Goal: Find specific page/section: Find specific page/section

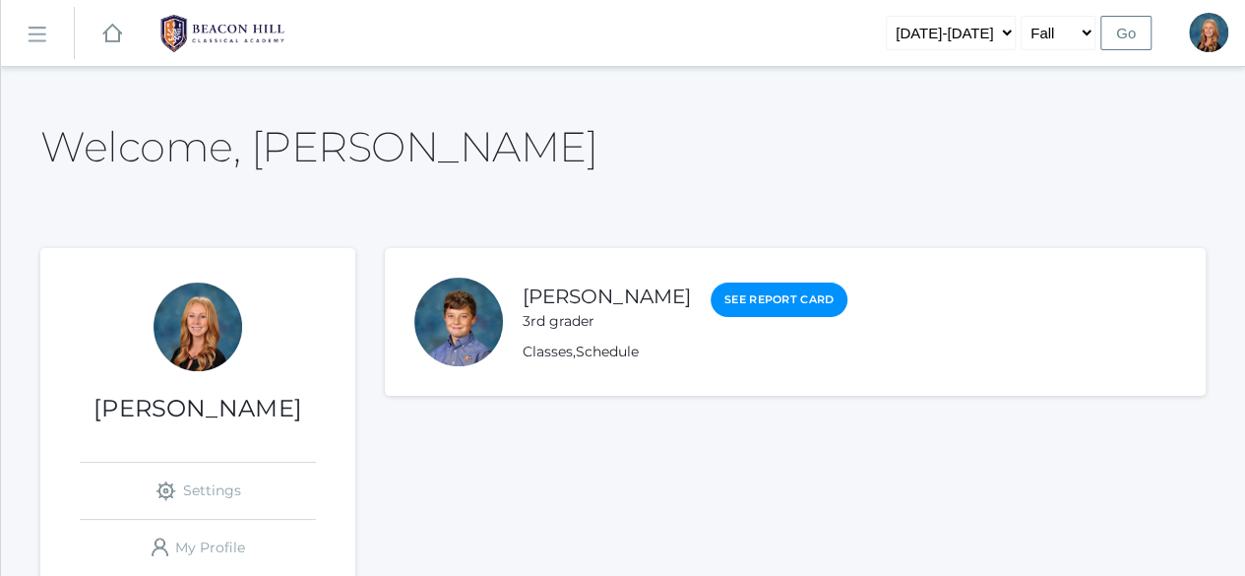
click at [40, 29] on rect at bounding box center [36, 34] width 31 height 31
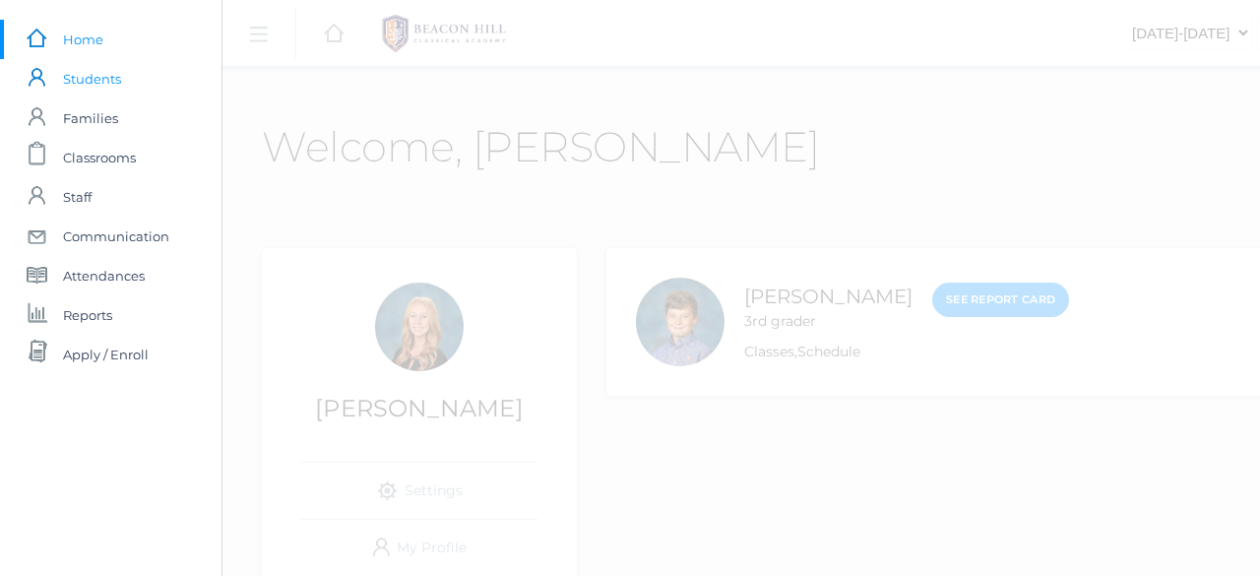
click at [89, 84] on span "Students" at bounding box center [92, 78] width 58 height 39
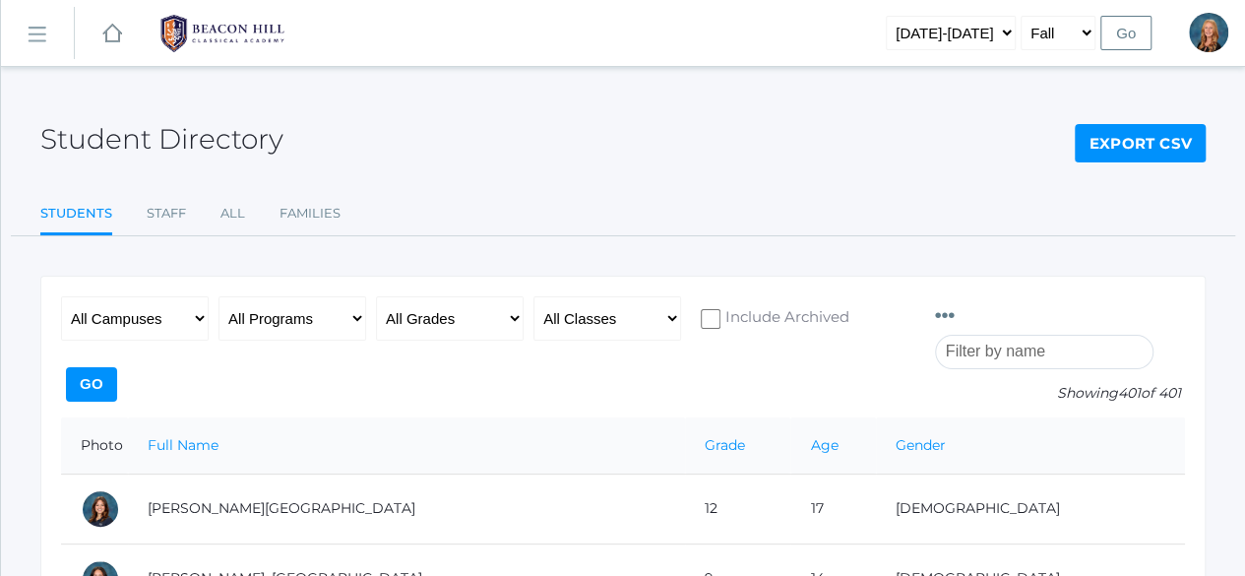
click at [1041, 335] on input "search" at bounding box center [1044, 352] width 219 height 34
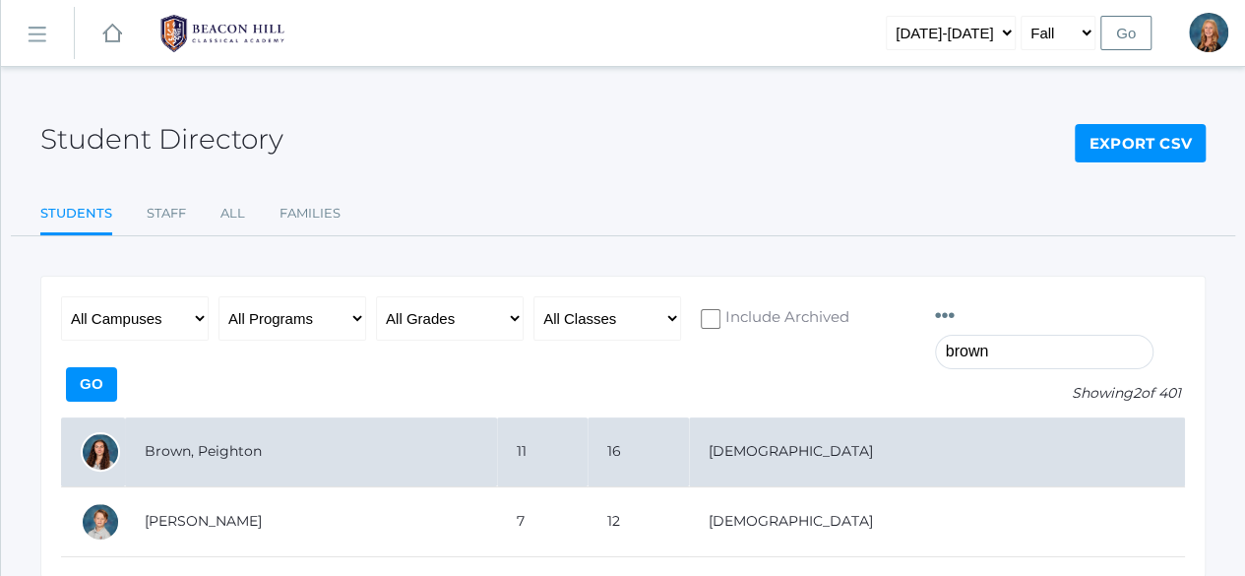
type input "brown"
click at [497, 417] on td "Brown, Peighton" at bounding box center [311, 452] width 372 height 70
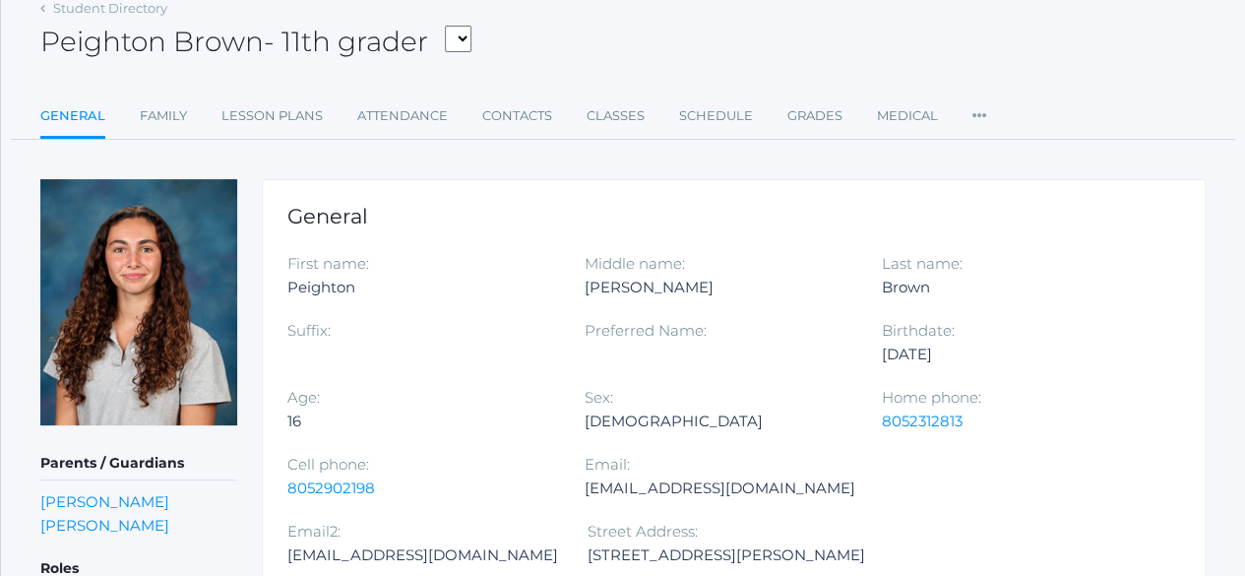
scroll to position [96, 0]
